Goal: Task Accomplishment & Management: Complete application form

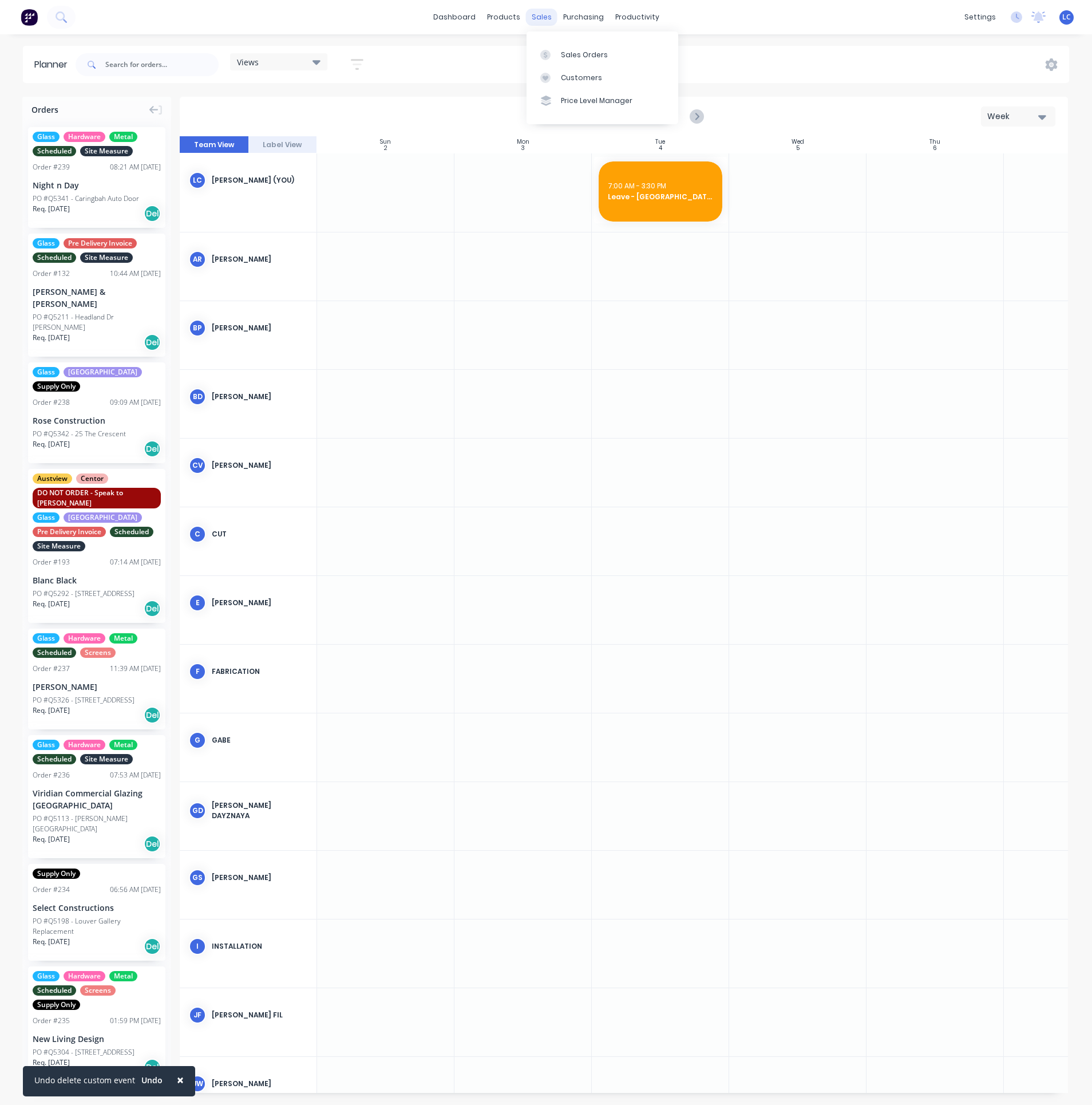
click at [548, 15] on div "sales" at bounding box center [541, 17] width 32 height 18
click at [567, 55] on div "Sales Orders" at bounding box center [584, 55] width 47 height 11
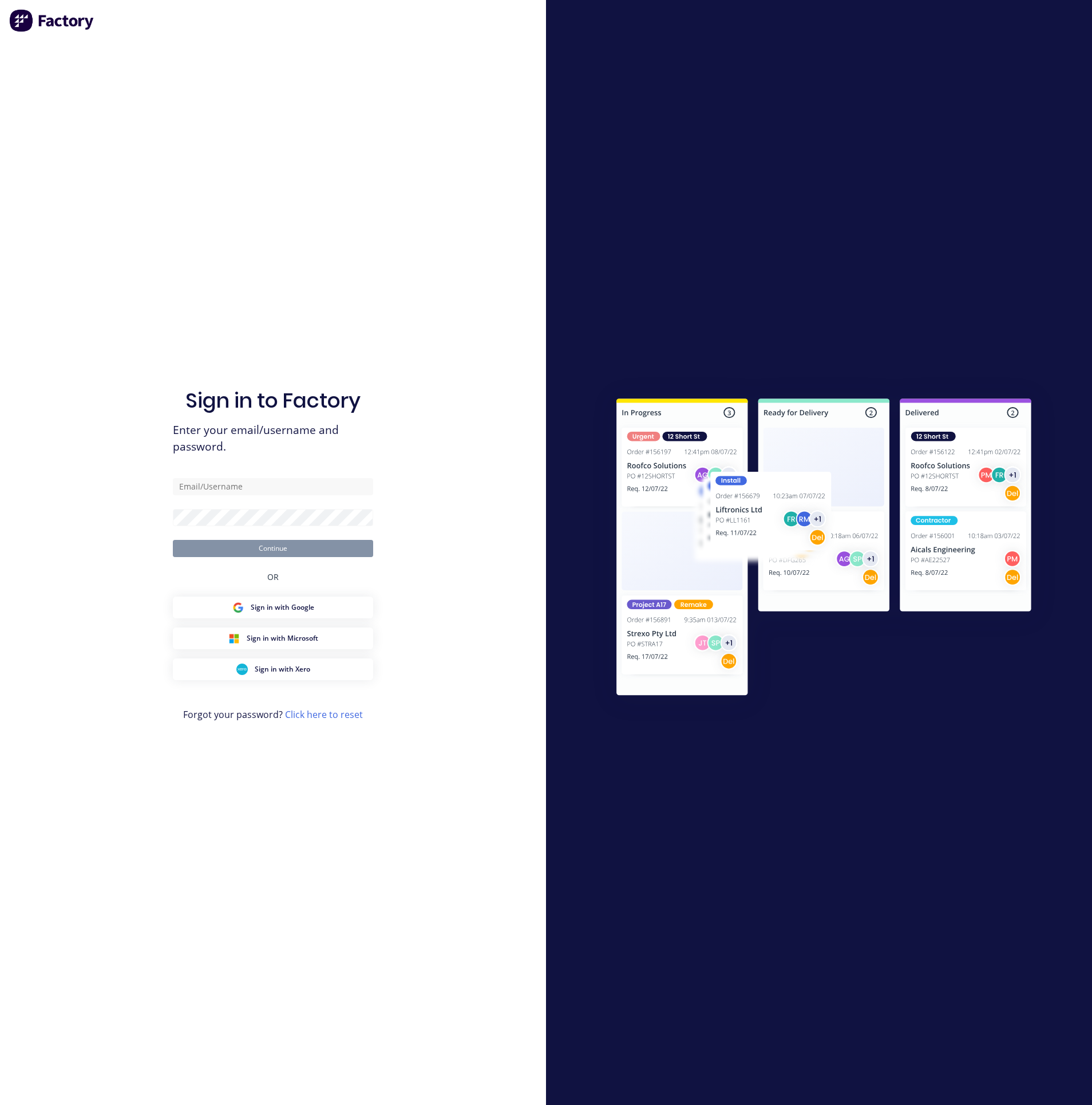
click at [201, 496] on form "Continue" at bounding box center [273, 517] width 200 height 79
click at [208, 487] on input "text" at bounding box center [273, 486] width 200 height 18
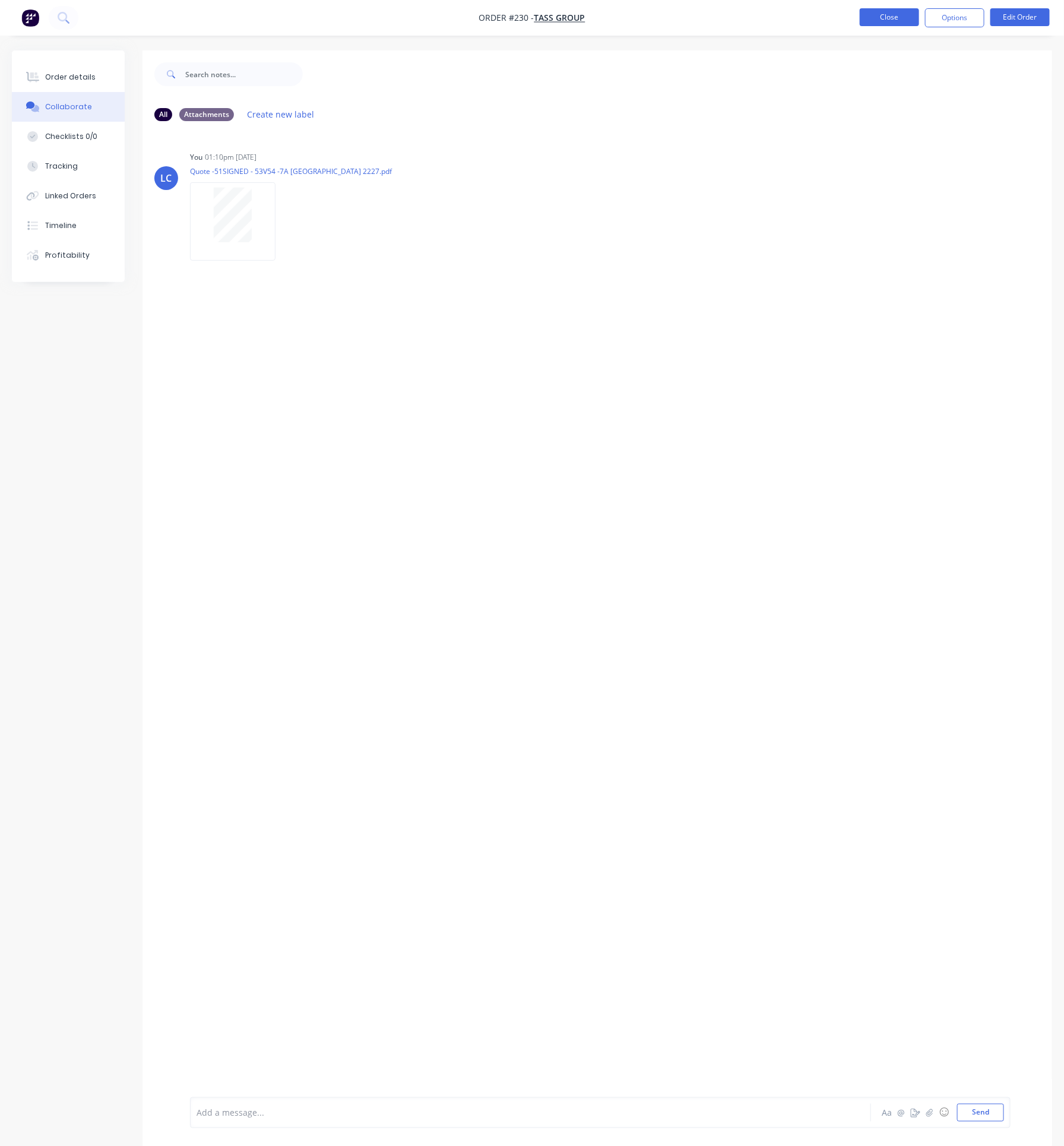
click at [892, 18] on button "Close" at bounding box center [890, 17] width 60 height 18
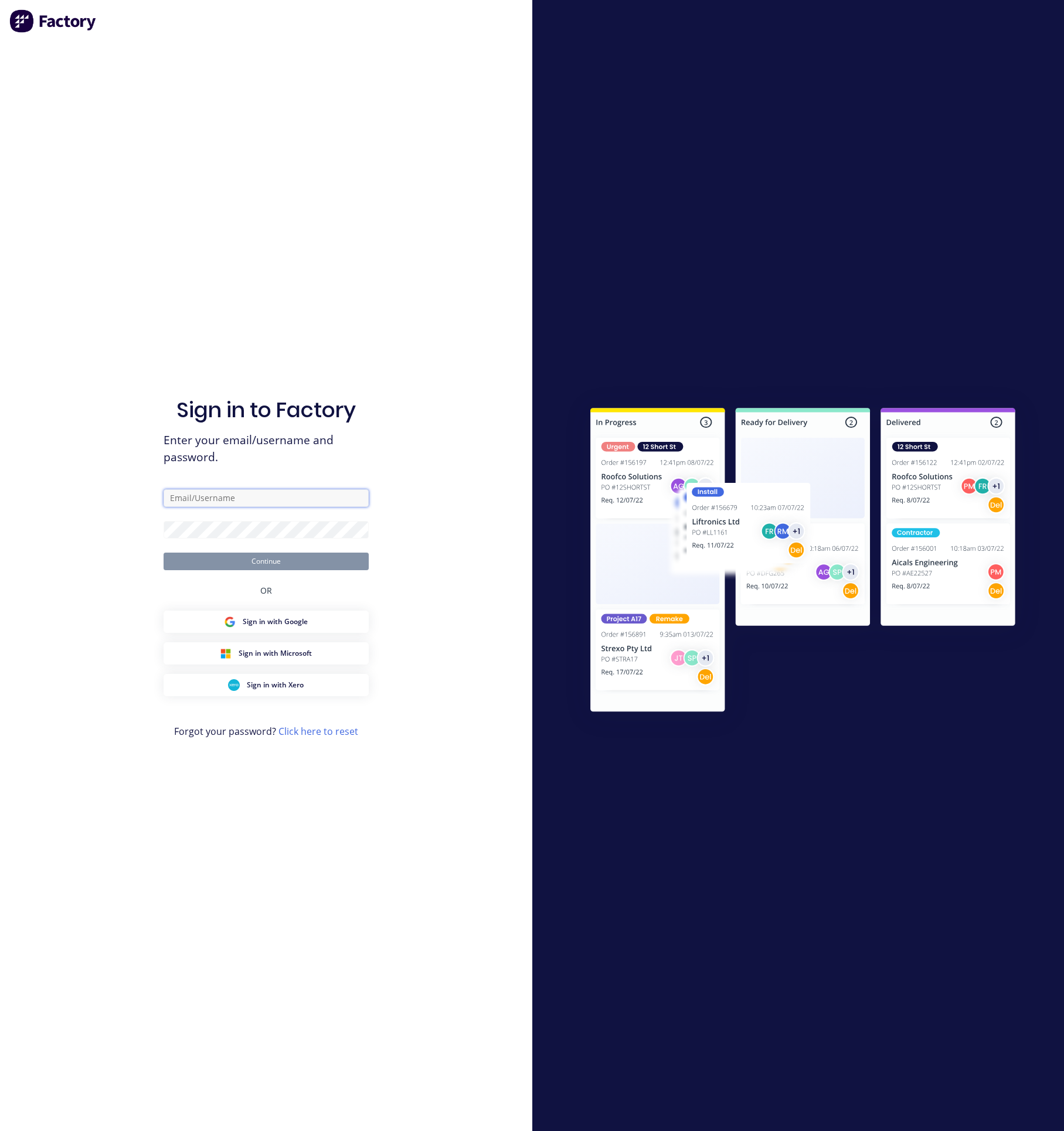
click at [219, 498] on input "text" at bounding box center [266, 498] width 205 height 18
type input "[EMAIL_ADDRESS][DOMAIN_NAME]"
click at [164, 553] on button "Continue" at bounding box center [266, 562] width 205 height 18
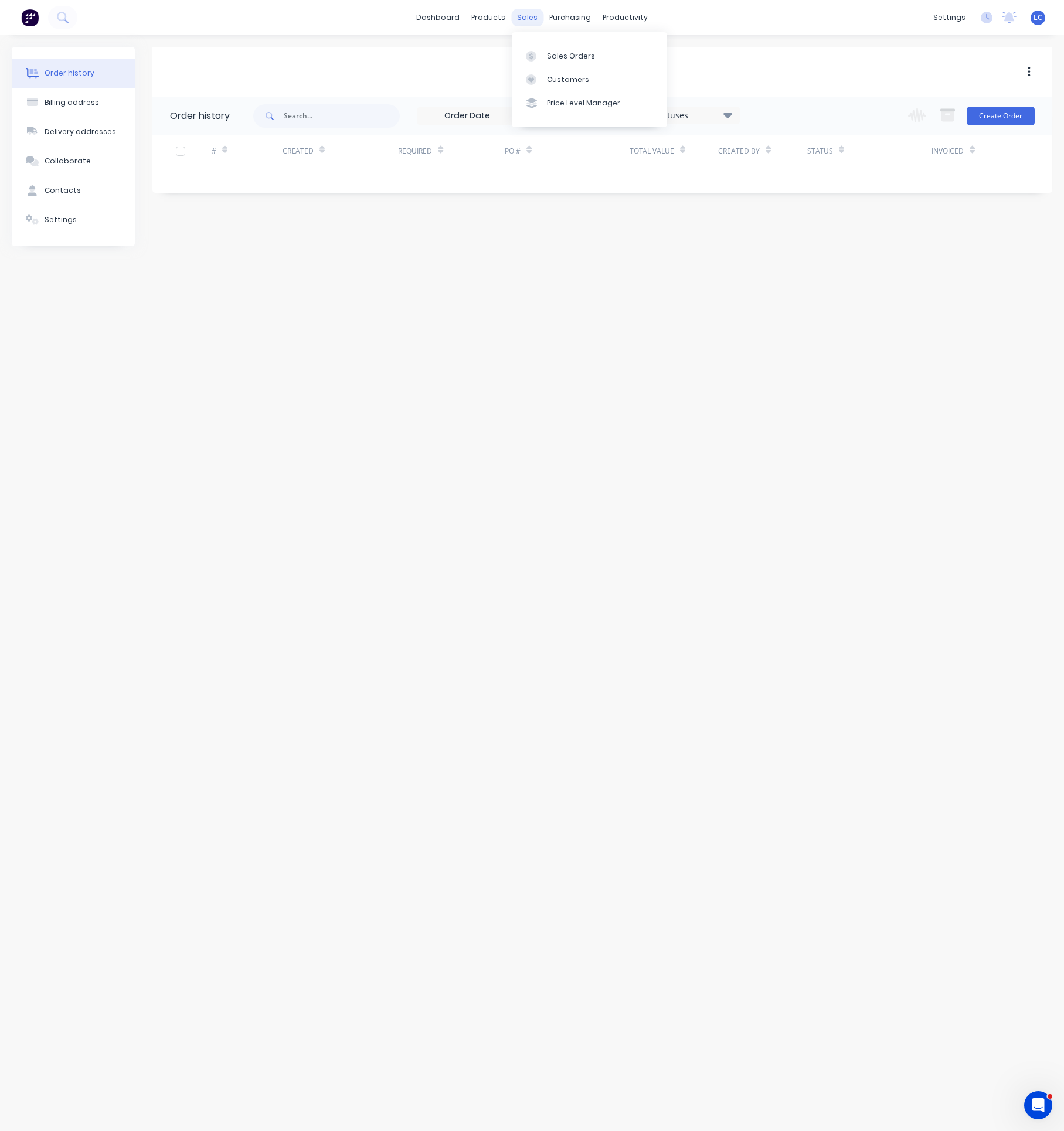
click at [534, 14] on div "sales" at bounding box center [527, 17] width 32 height 18
click at [546, 49] on link "Sales Orders" at bounding box center [589, 55] width 156 height 24
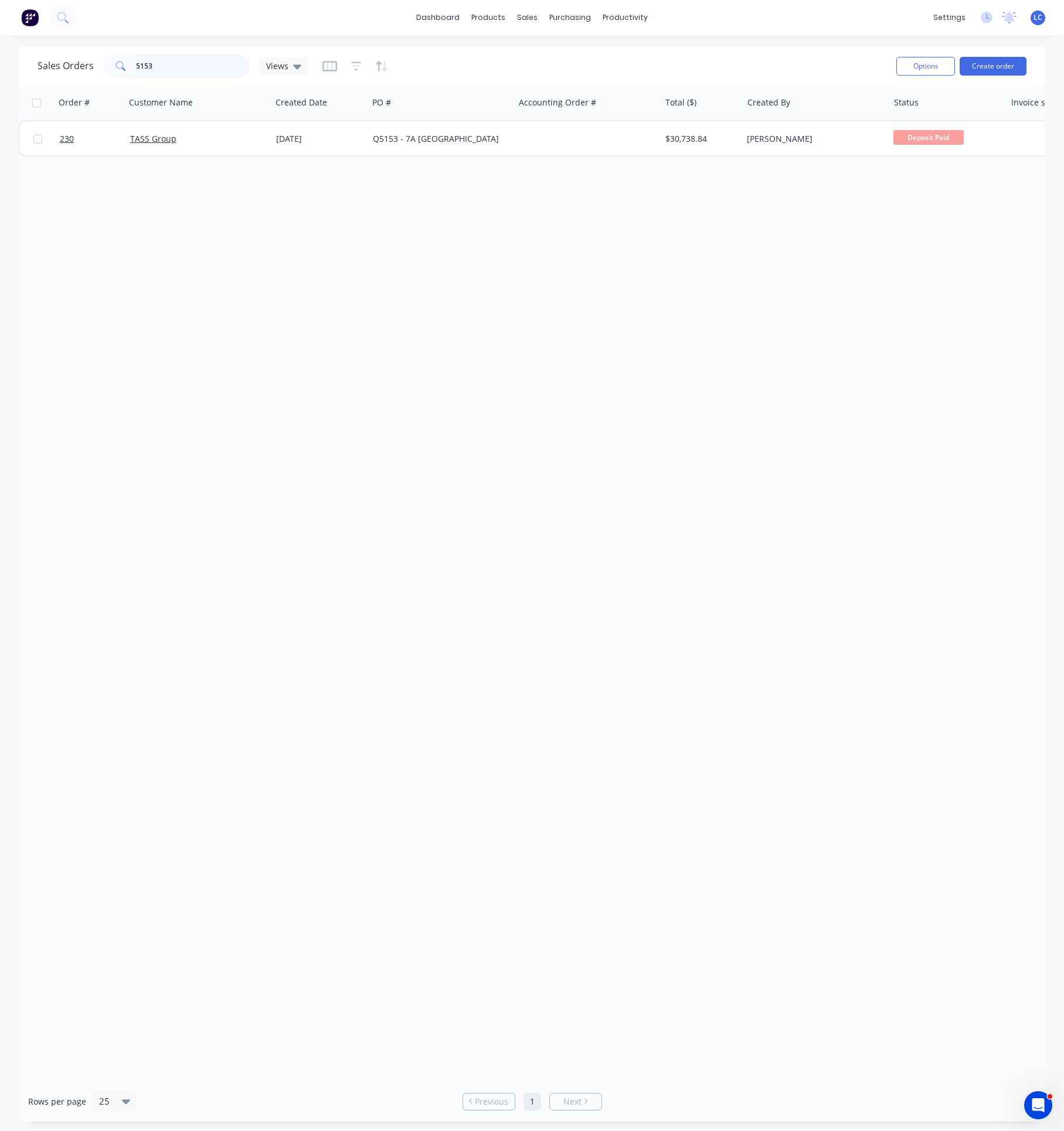
drag, startPoint x: 156, startPoint y: 67, endPoint x: 82, endPoint y: 64, distance: 74.1
click at [82, 64] on div "Sales Orders 5153 Views" at bounding box center [172, 66] width 270 height 24
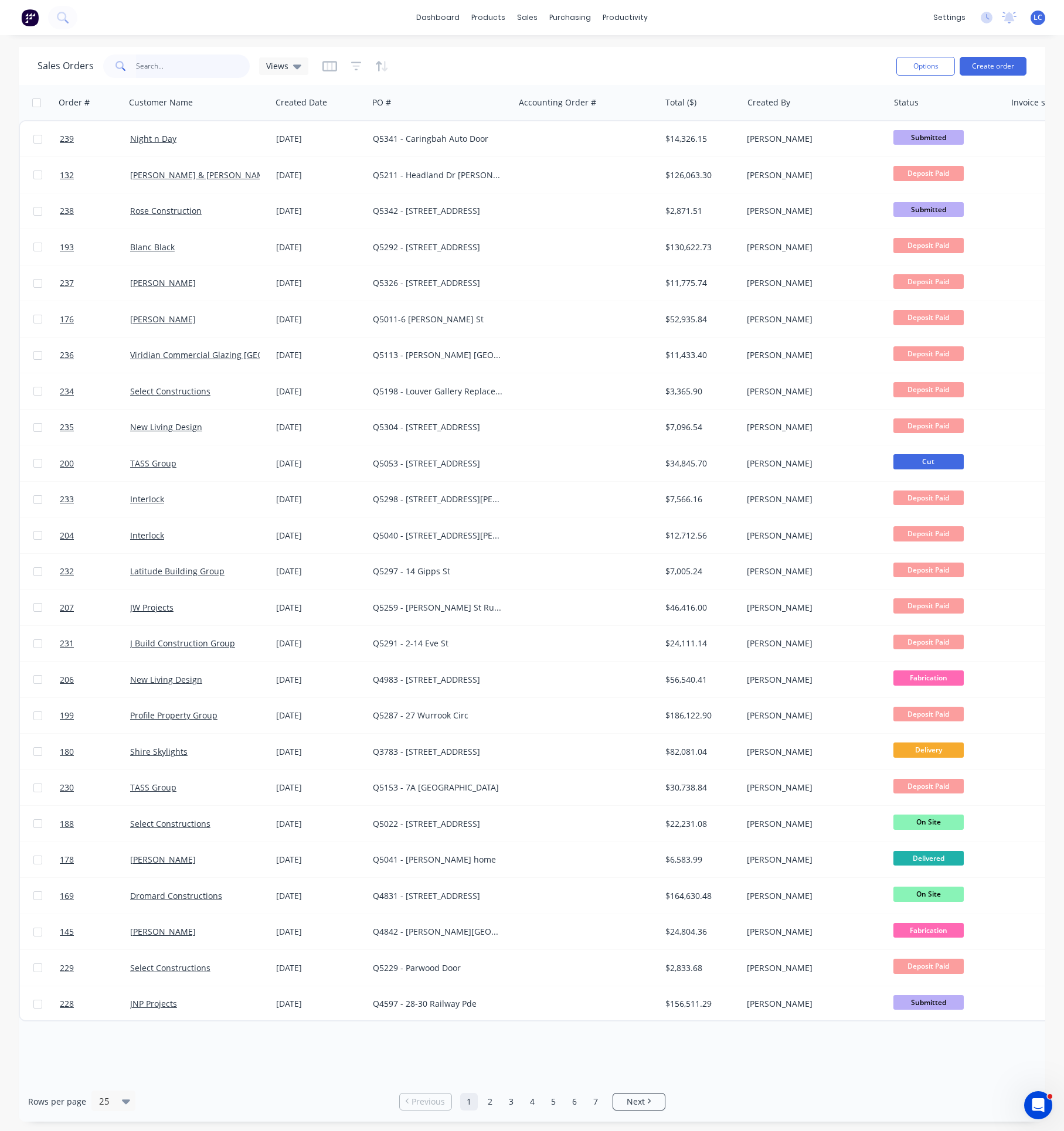
click at [190, 65] on input "text" at bounding box center [193, 66] width 114 height 24
click at [195, 66] on input "text" at bounding box center [193, 66] width 114 height 24
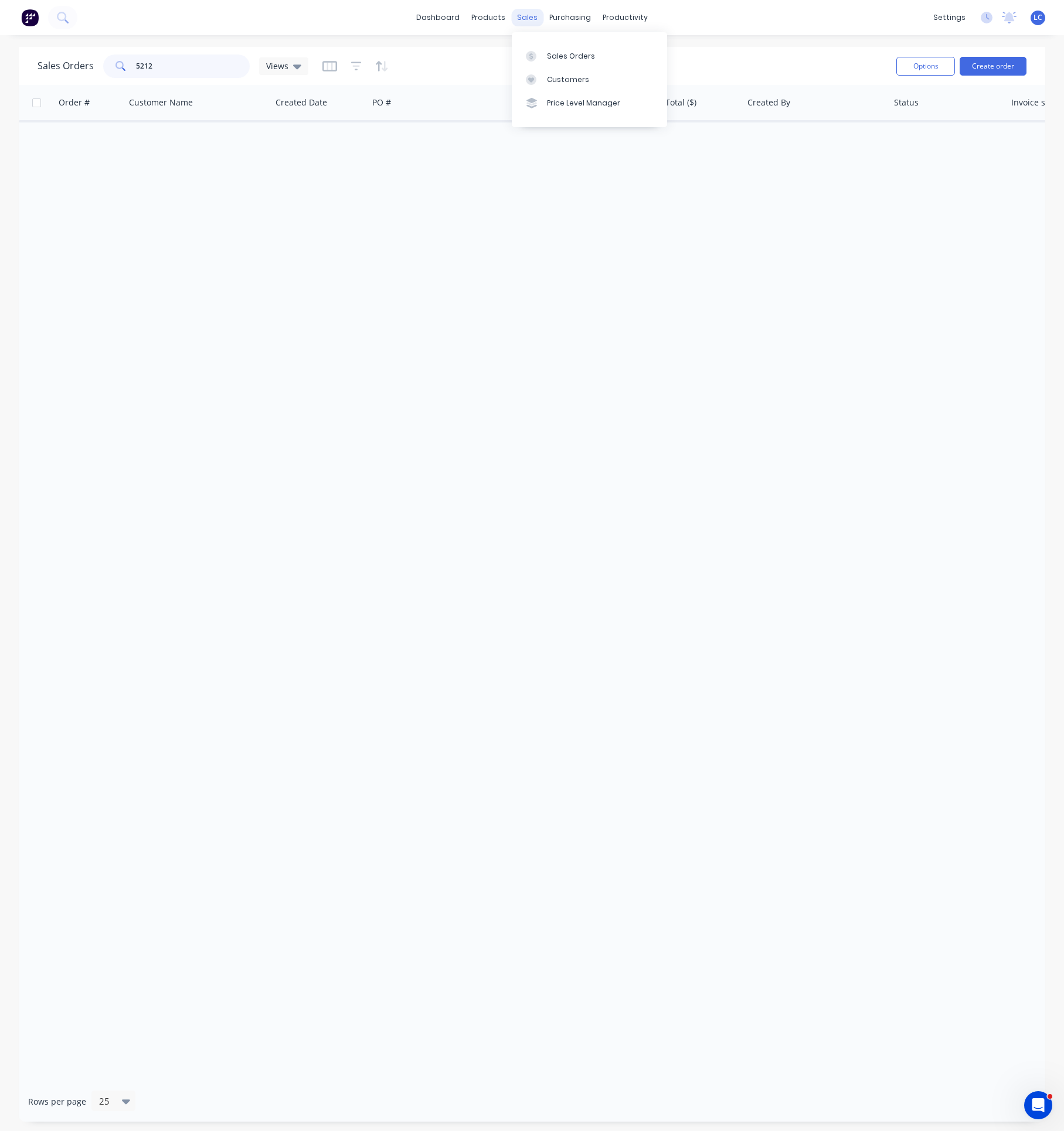
type input "5212"
click at [524, 14] on div "sales" at bounding box center [527, 17] width 32 height 18
click at [554, 76] on div "Customers" at bounding box center [568, 80] width 42 height 11
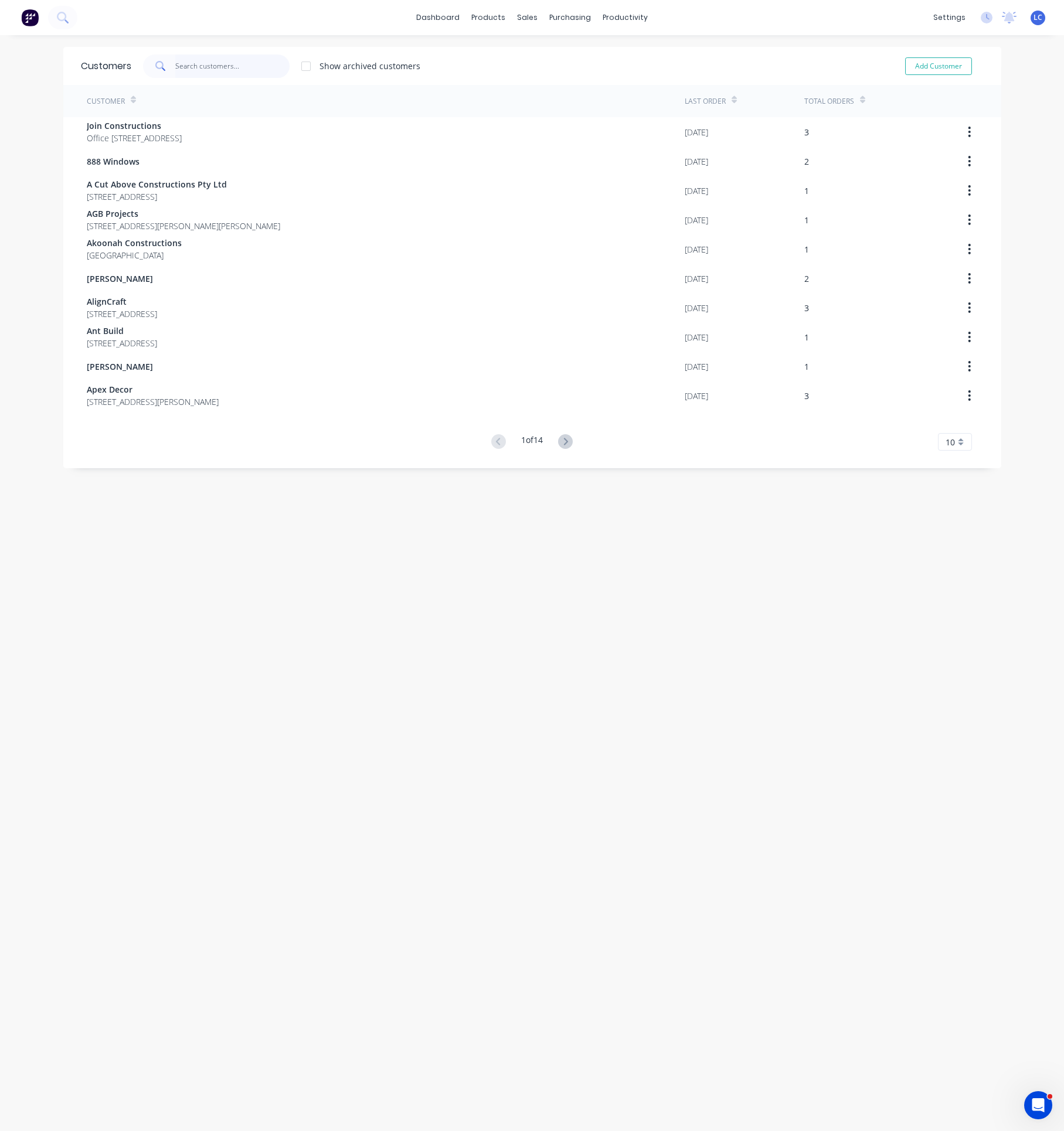
click at [231, 67] on input "text" at bounding box center [232, 66] width 114 height 24
type input "e"
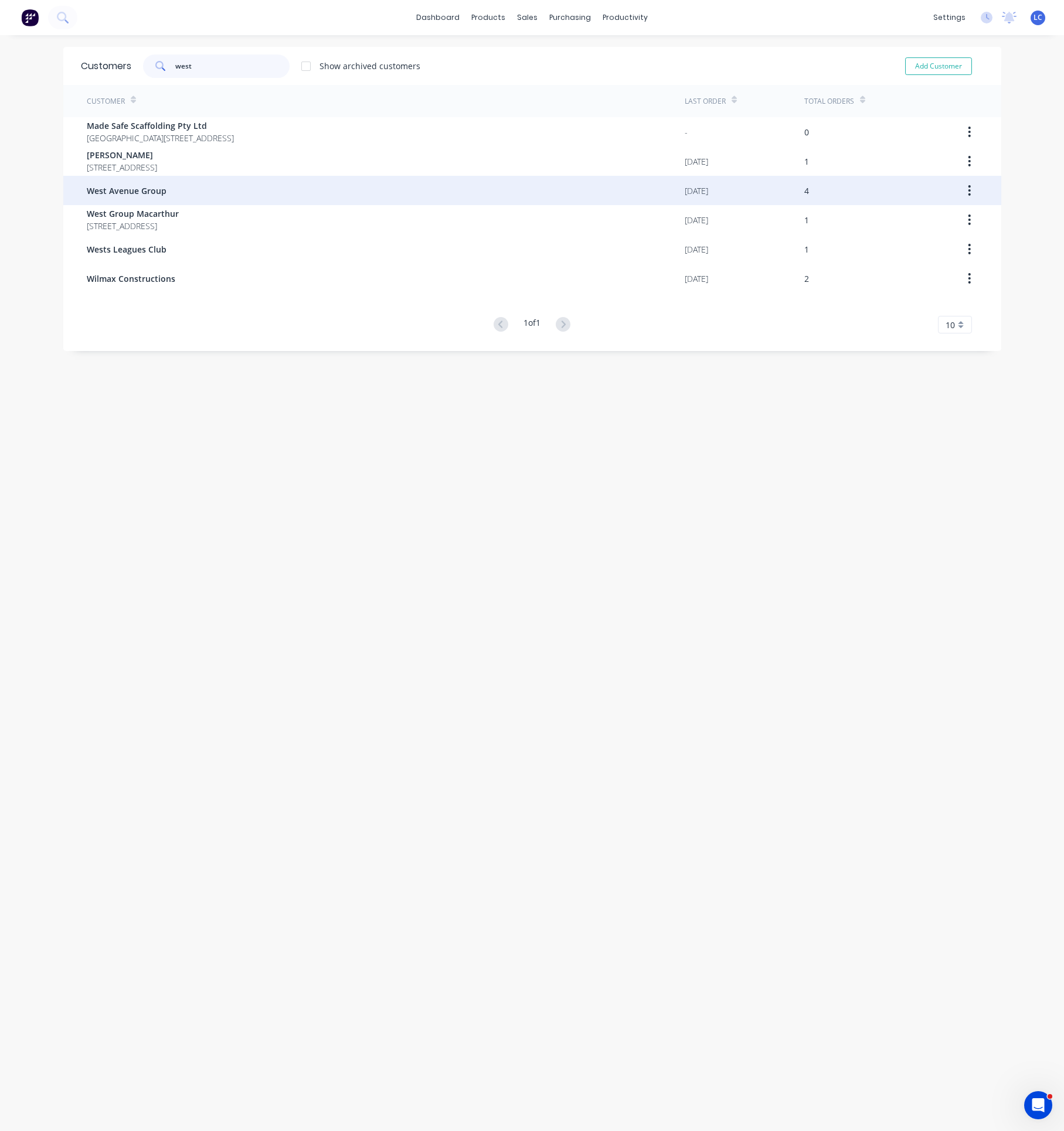
type input "west"
click at [116, 194] on span "West Avenue Group" at bounding box center [126, 190] width 80 height 12
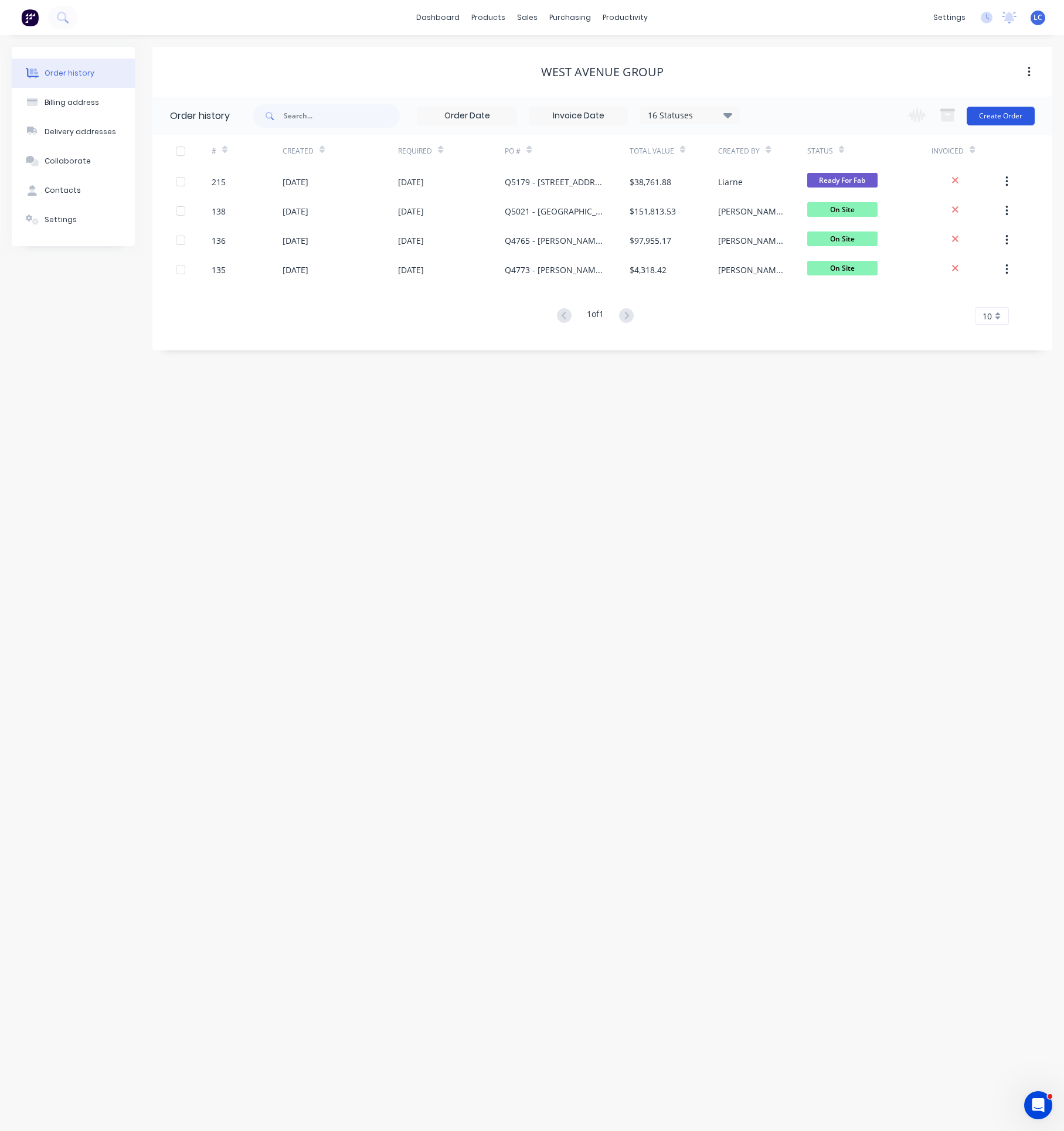
click at [997, 114] on button "Create Order" at bounding box center [1000, 116] width 68 height 19
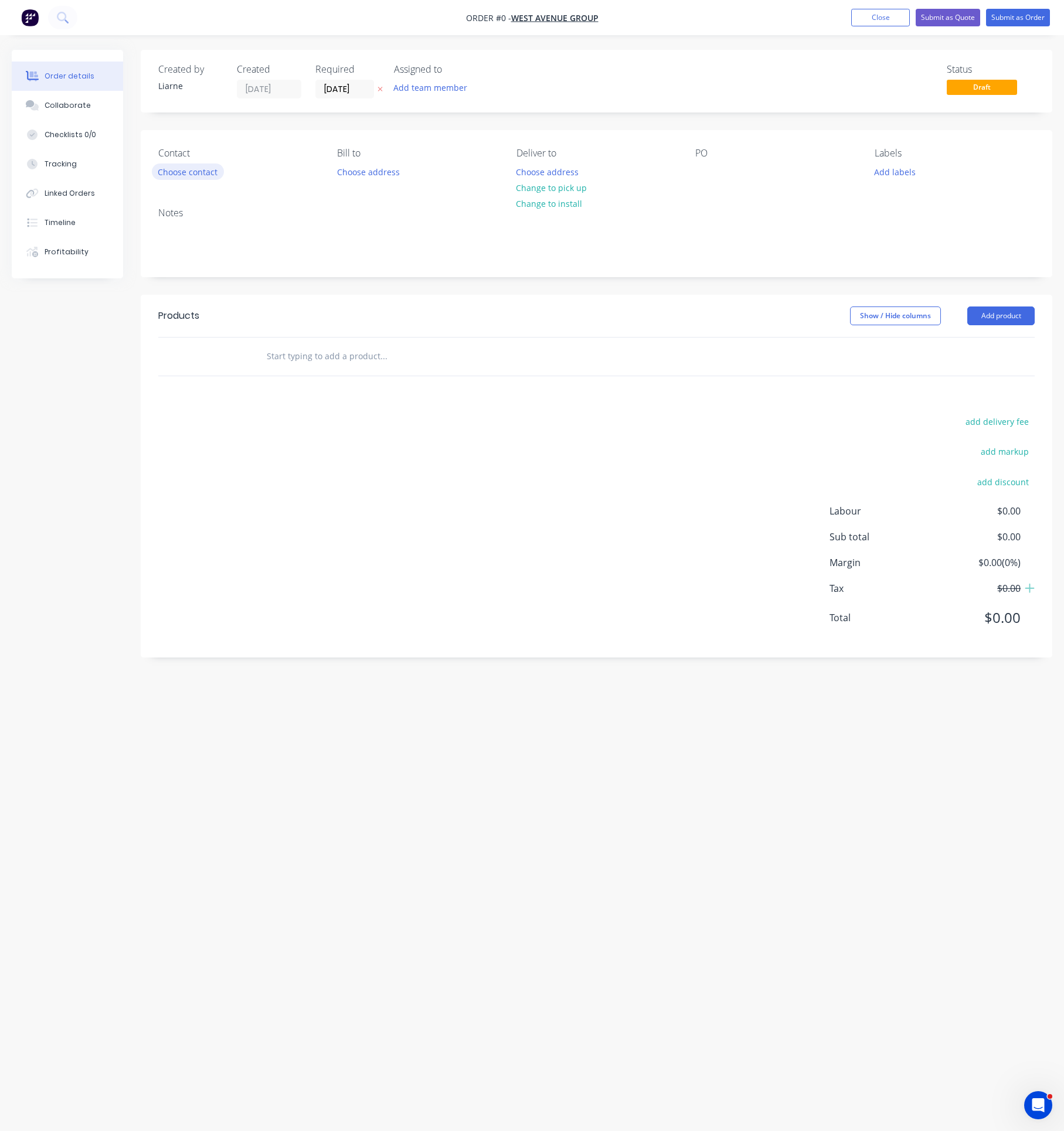
click at [217, 171] on button "Choose contact" at bounding box center [188, 171] width 72 height 16
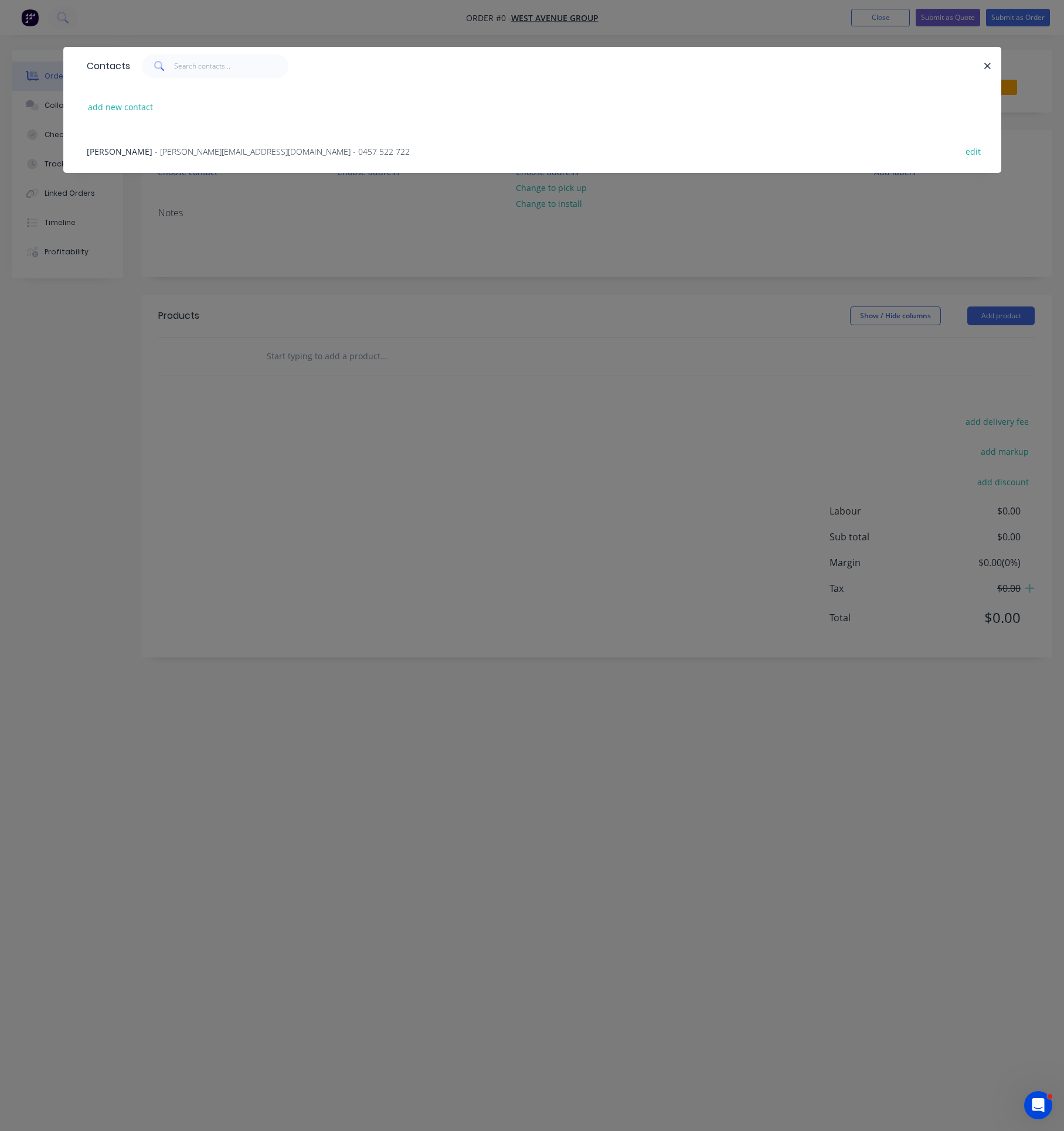
drag, startPoint x: 192, startPoint y: 158, endPoint x: 192, endPoint y: 151, distance: 7.0
click at [192, 153] on div "[PERSON_NAME][EMAIL_ADDRESS][DOMAIN_NAME] - 0457 522 722 edit" at bounding box center [532, 151] width 903 height 44
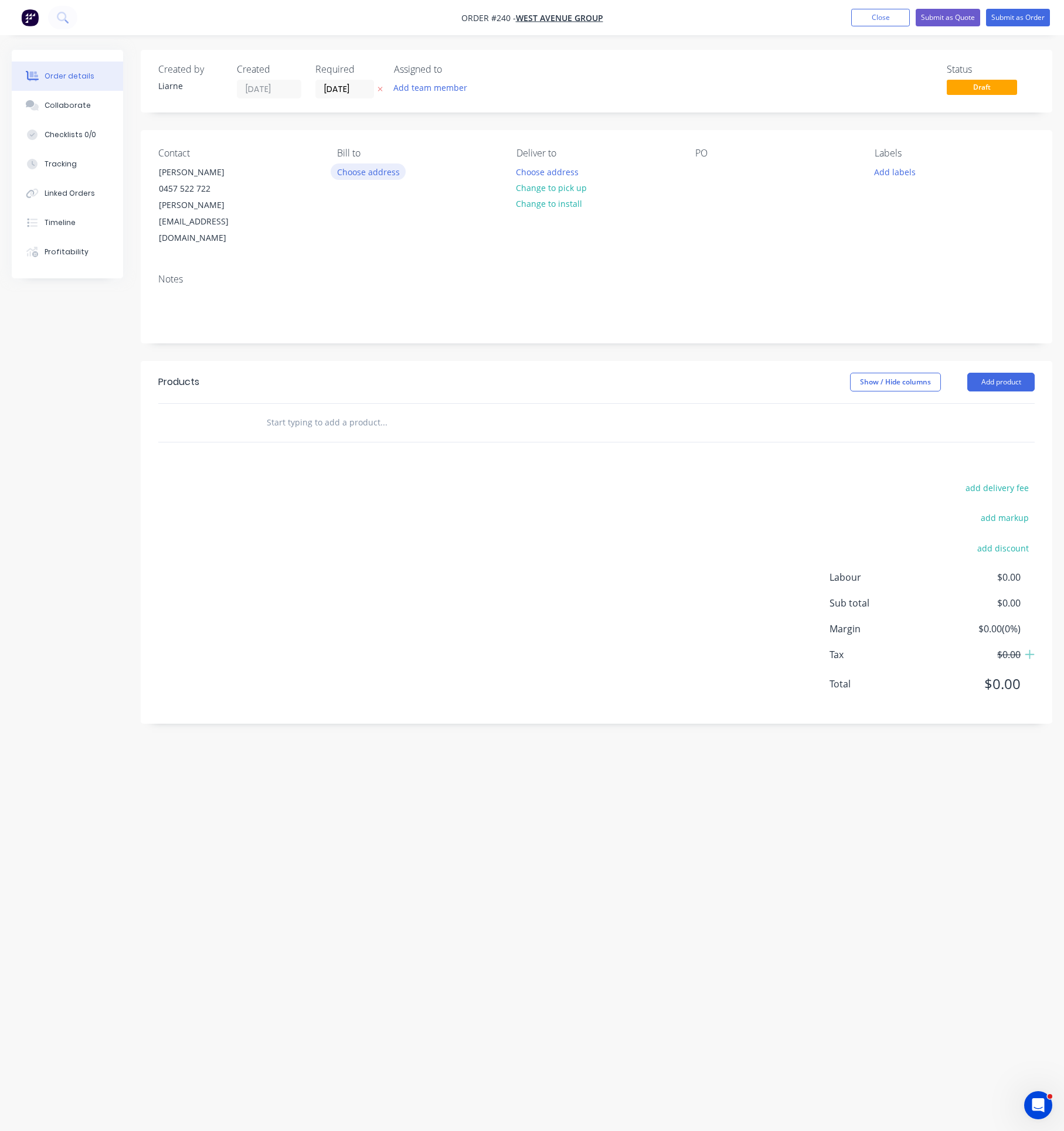
click at [370, 164] on button "Choose address" at bounding box center [368, 171] width 75 height 16
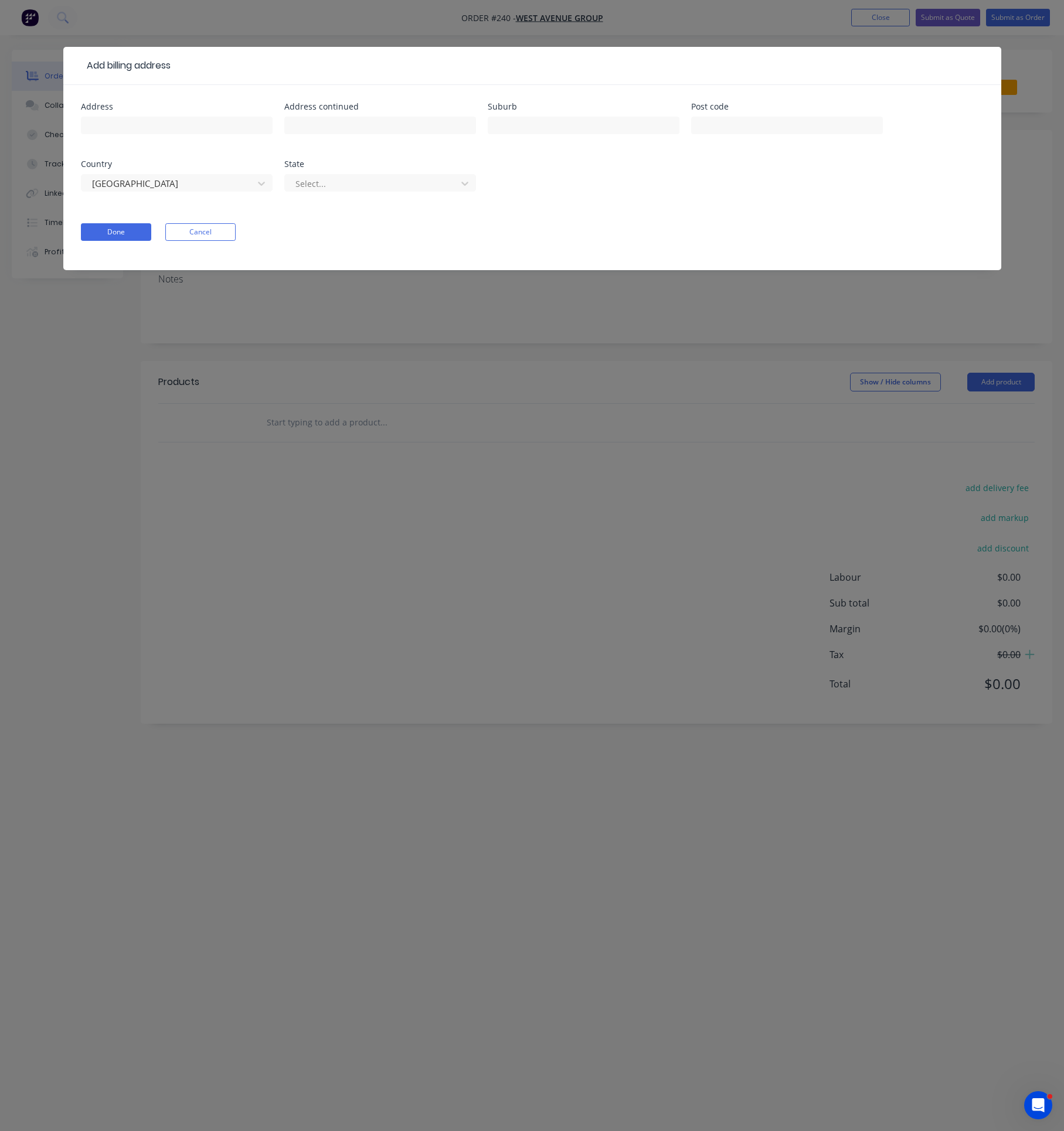
click at [951, 77] on header "Add billing address" at bounding box center [532, 65] width 938 height 38
click at [211, 232] on button "Cancel" at bounding box center [200, 232] width 70 height 18
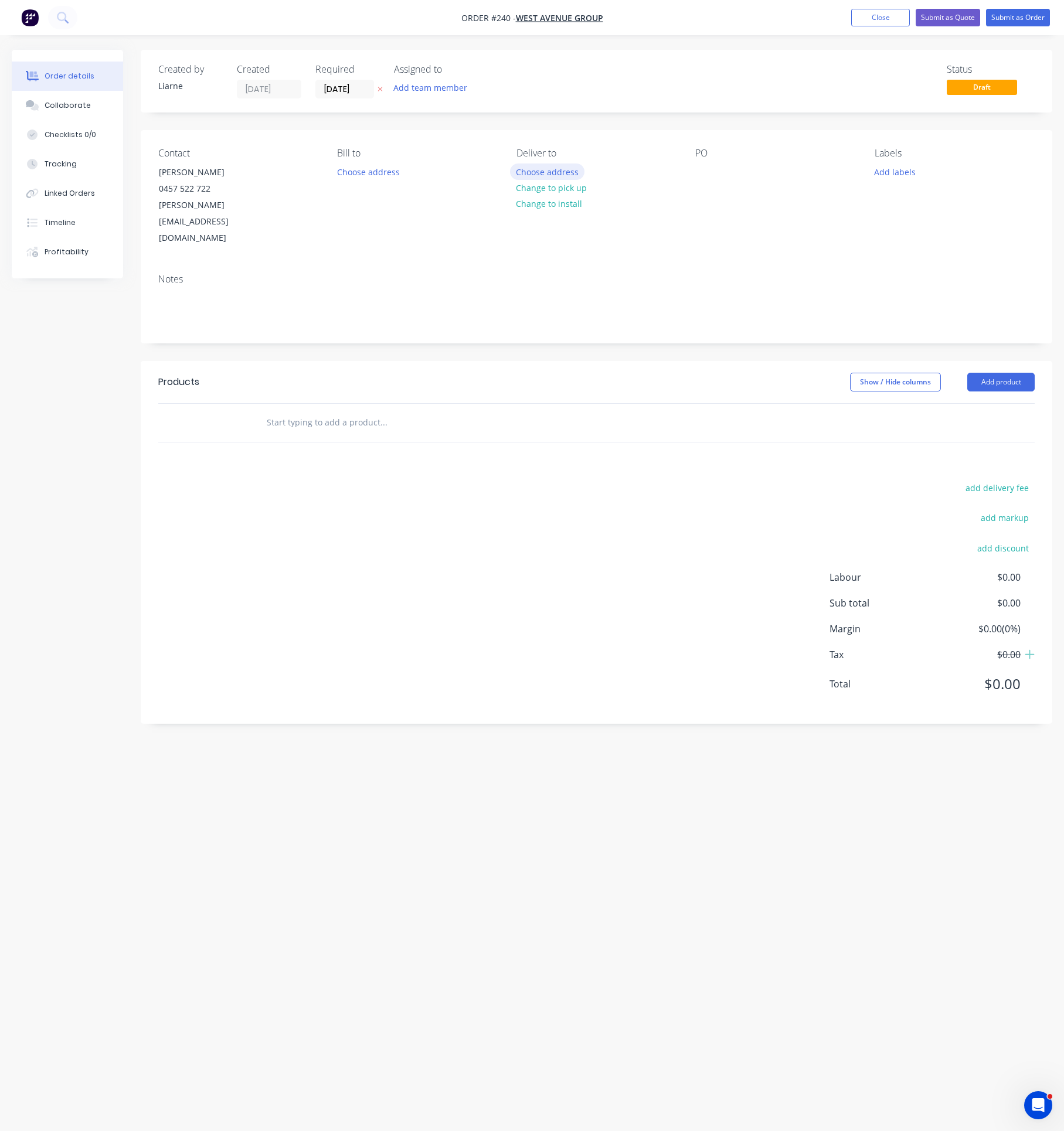
click at [546, 176] on button "Choose address" at bounding box center [547, 171] width 75 height 16
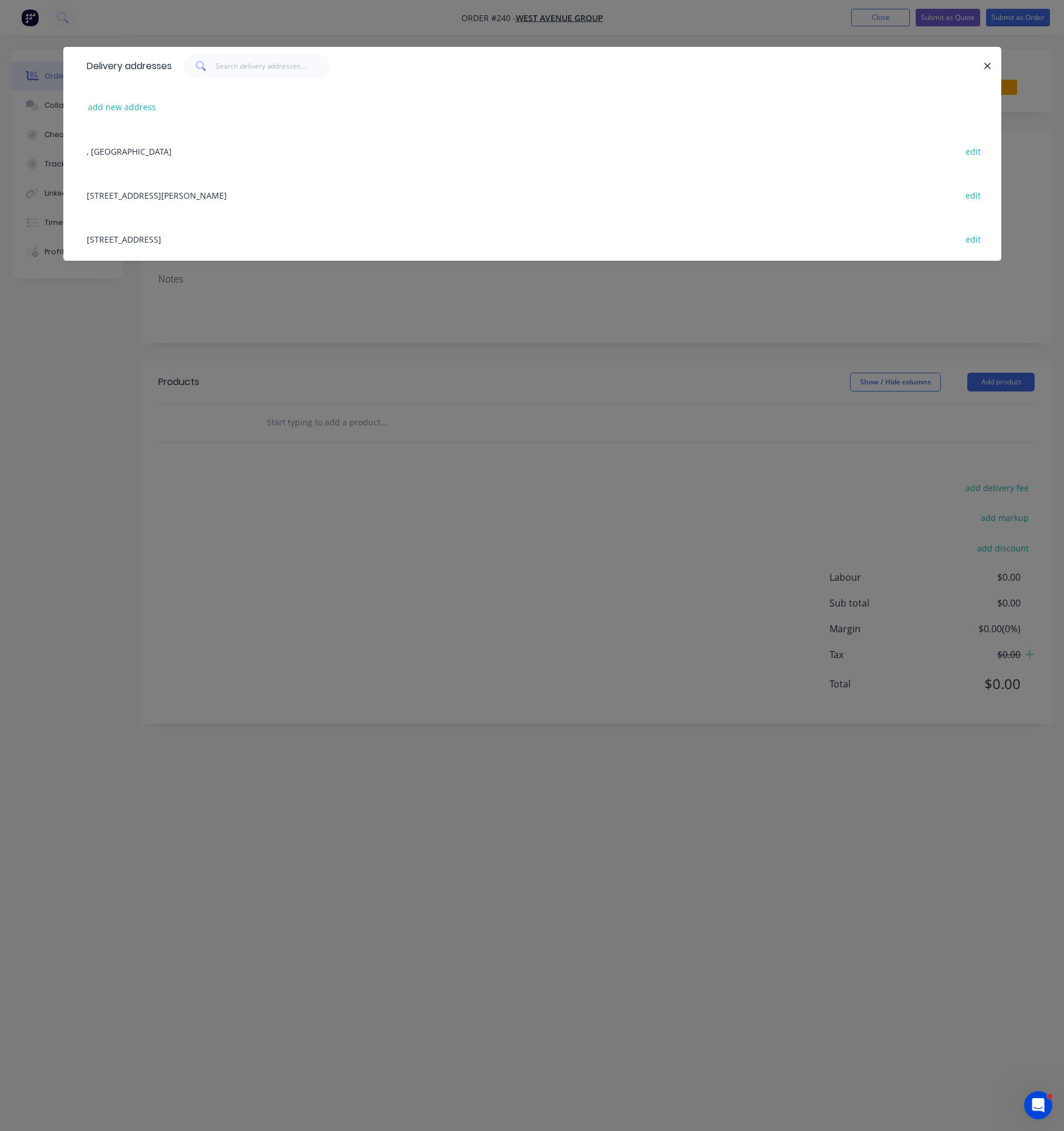
click at [178, 232] on div "[STREET_ADDRESS] edit" at bounding box center [532, 238] width 903 height 44
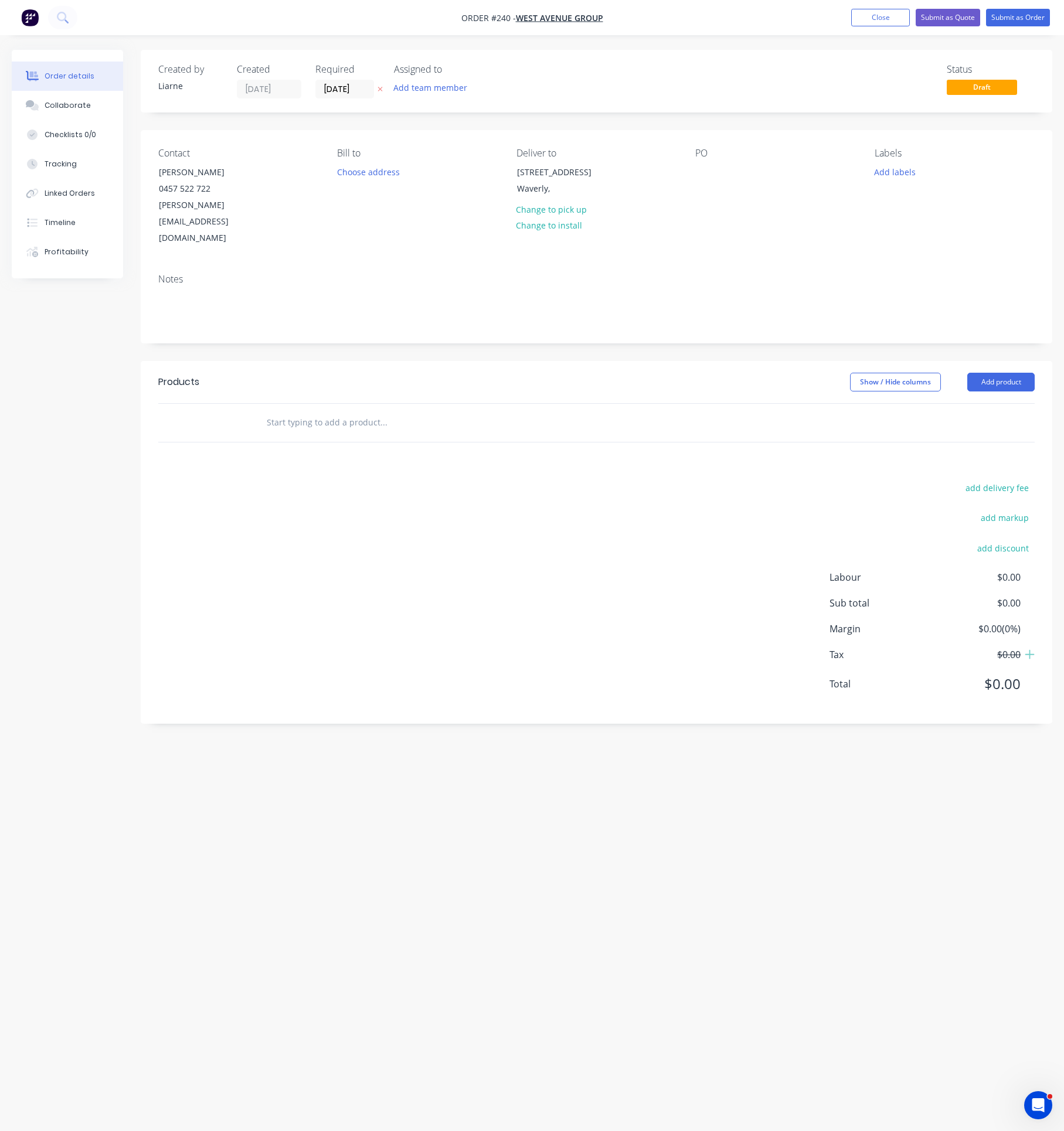
click at [717, 174] on div "PO" at bounding box center [775, 197] width 160 height 99
click at [700, 165] on div at bounding box center [705, 172] width 19 height 17
click at [897, 171] on button "Add labels" at bounding box center [894, 171] width 54 height 16
click at [928, 345] on div "Supply Only" at bounding box center [930, 347] width 49 height 13
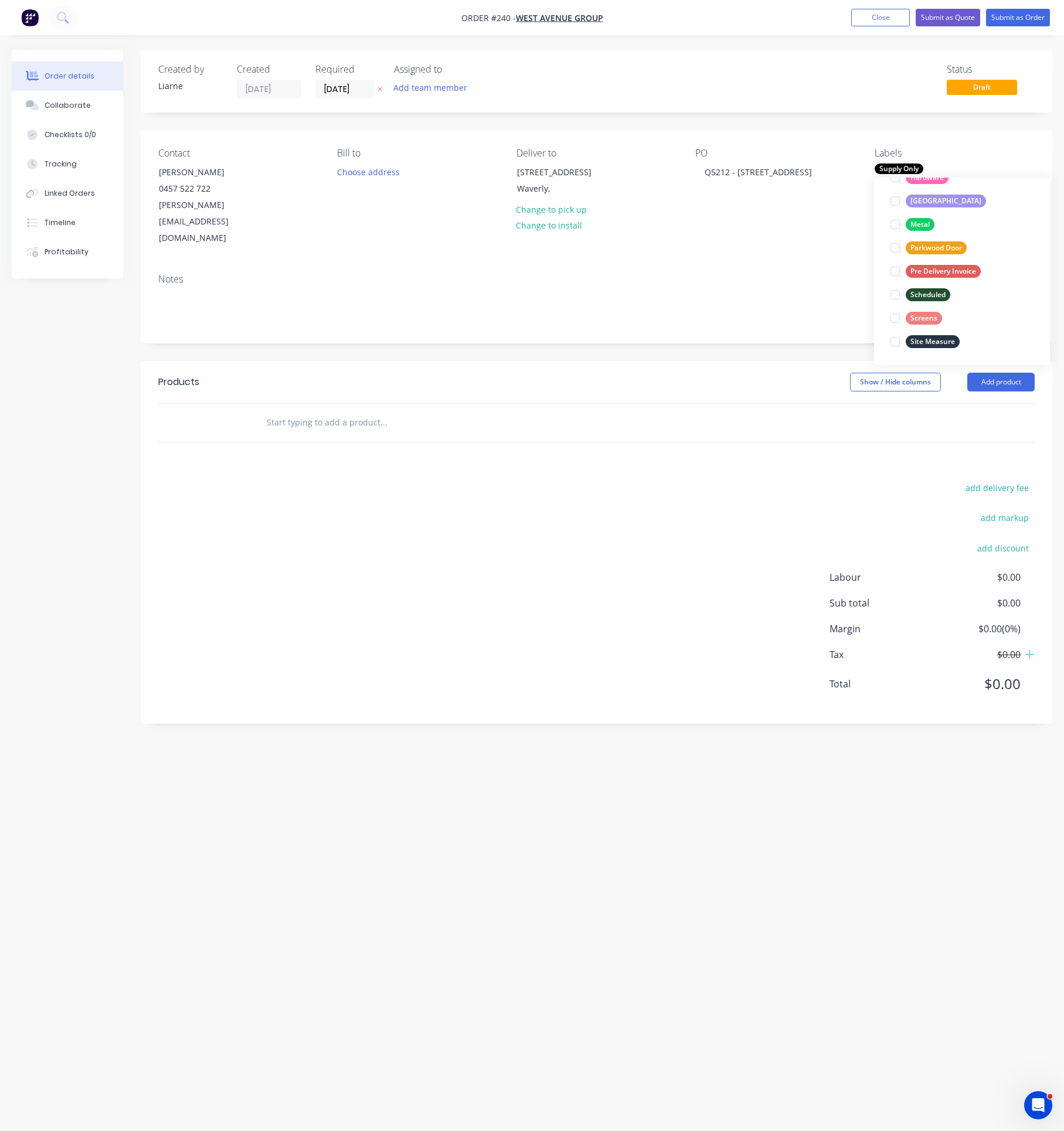
scroll to position [0, 0]
click at [316, 411] on input "text" at bounding box center [383, 422] width 235 height 24
